Goal: Check status: Check status

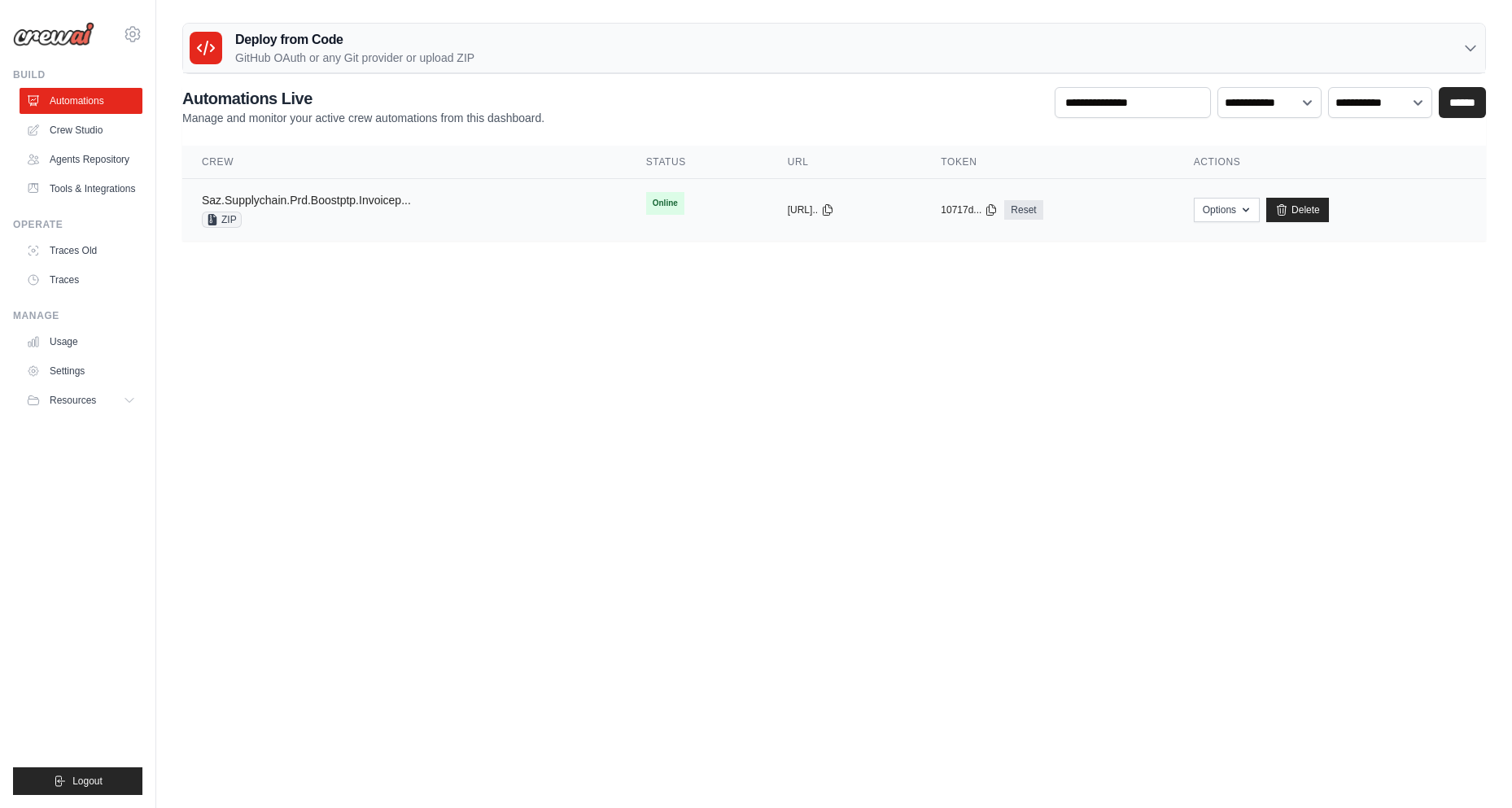
click at [354, 203] on link "Saz.Supplychain.Prd.Boostptp.Invoicep..." at bounding box center [306, 200] width 209 height 13
